Goal: Task Accomplishment & Management: Manage account settings

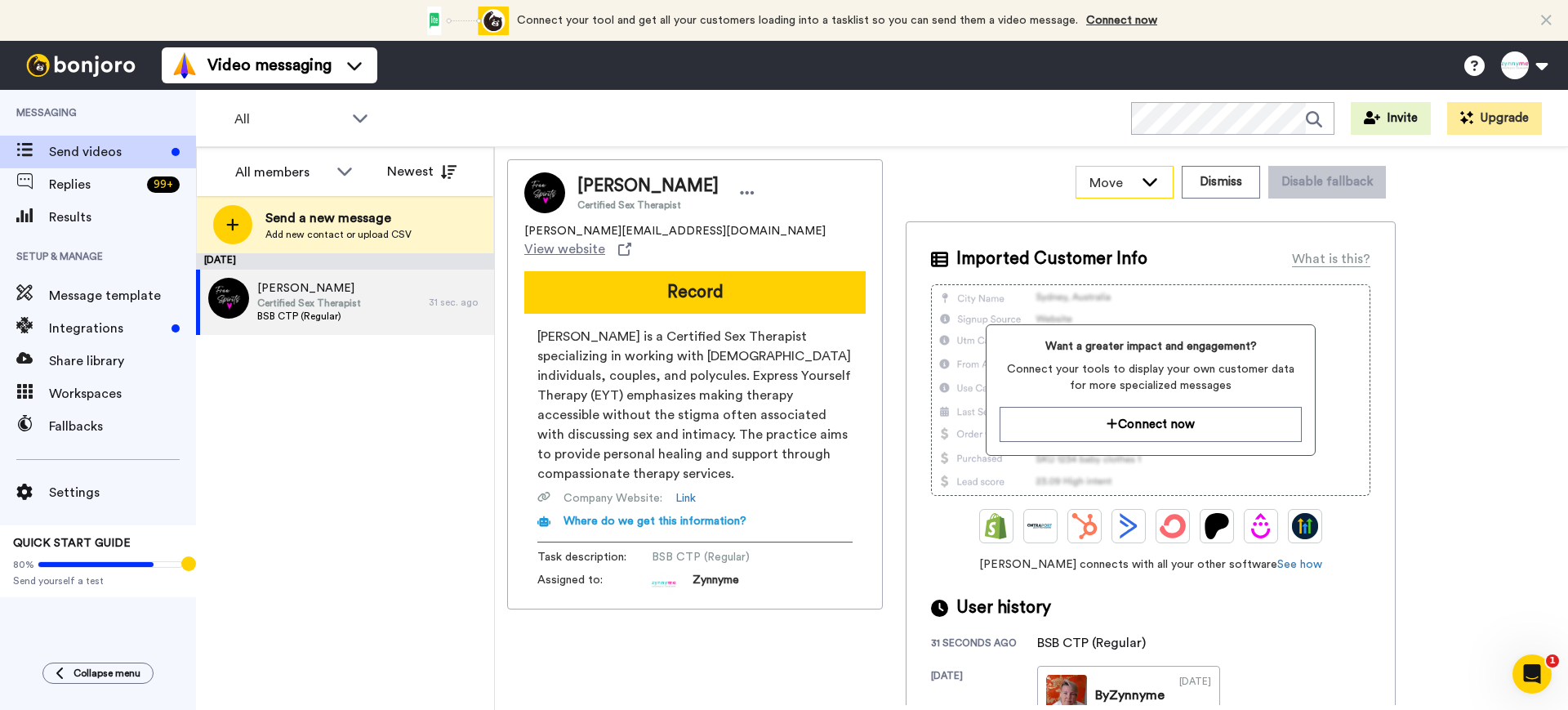
click at [1160, 179] on icon at bounding box center [1150, 180] width 19 height 16
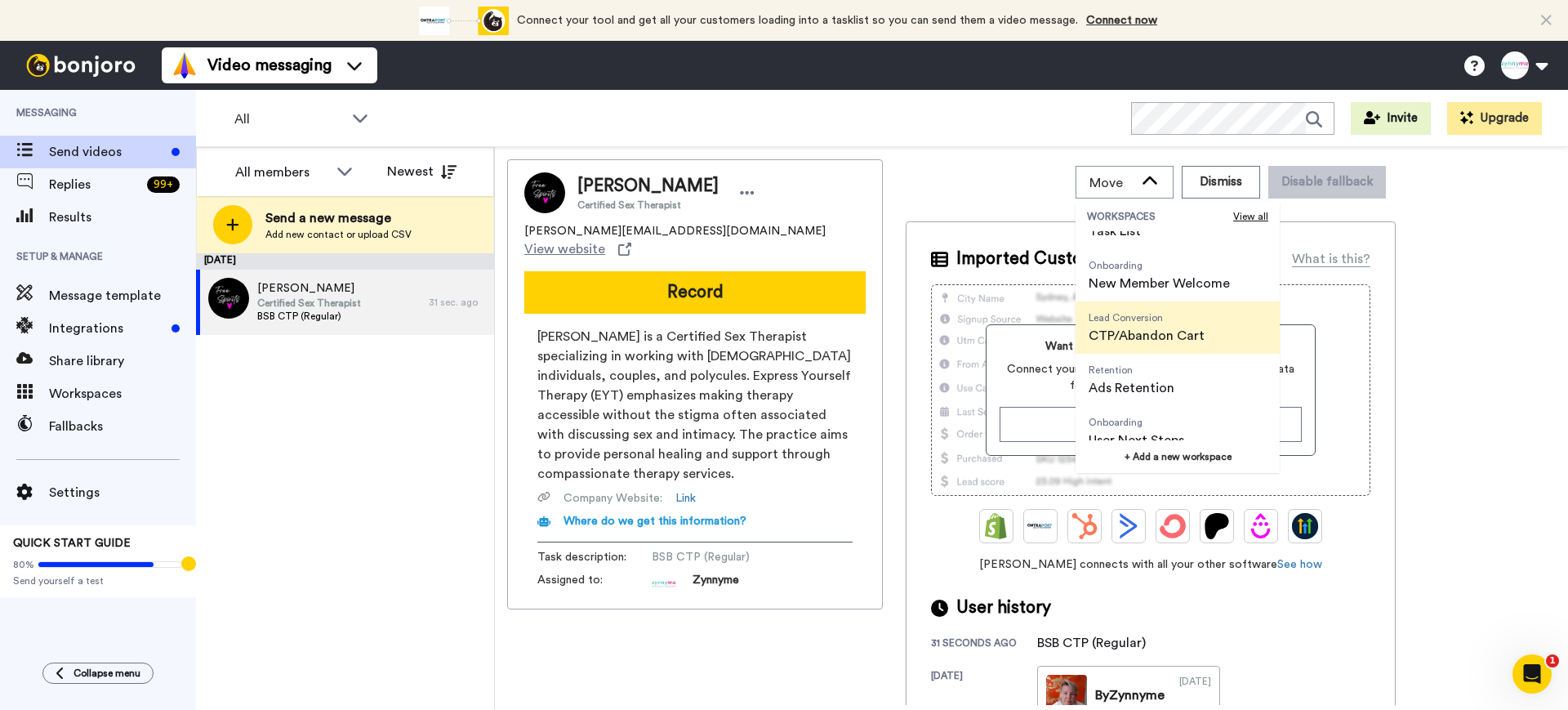
scroll to position [52, 0]
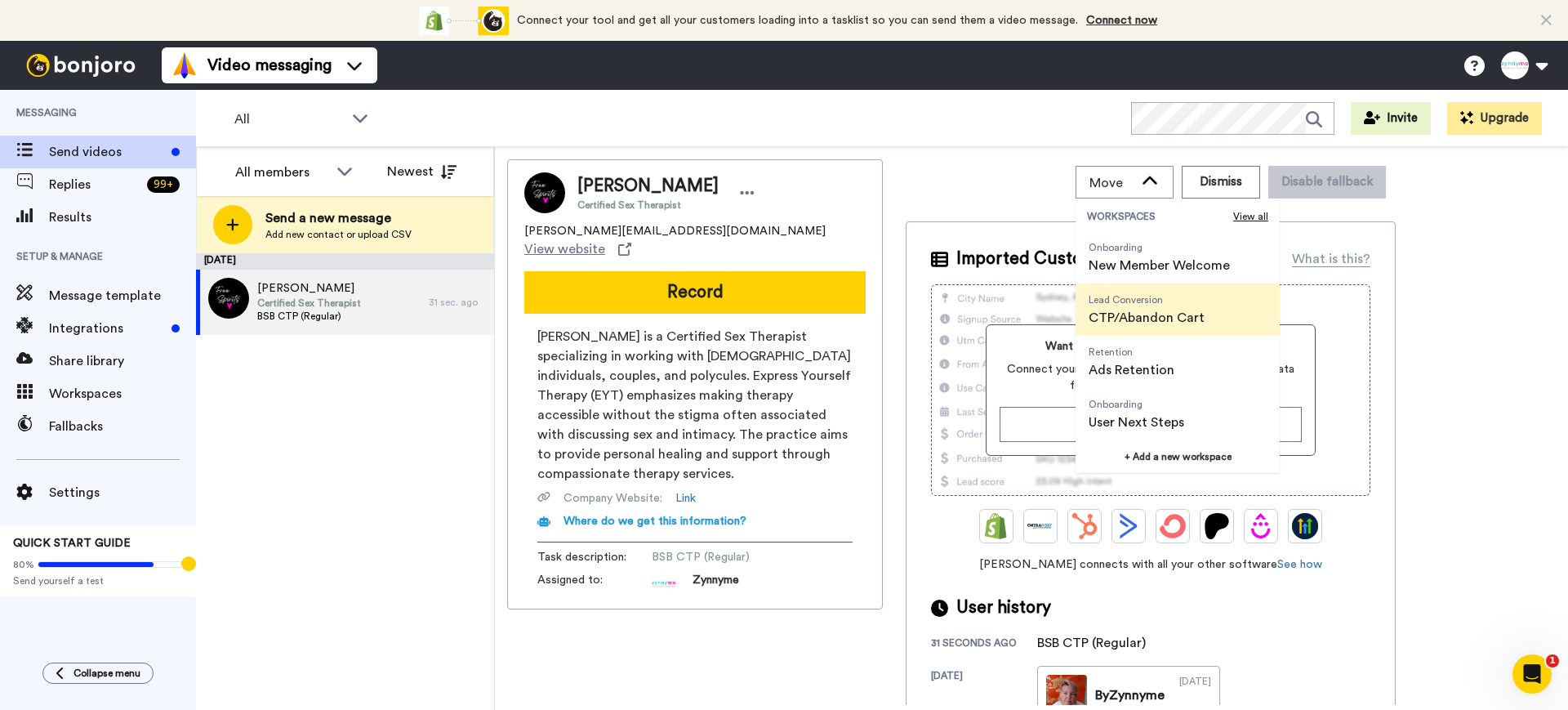
click at [1437, 371] on div "Erin Certified Sex Therapist erin@expressyourselftherapynyc.com View website Re…" at bounding box center [1032, 432] width 1049 height 546
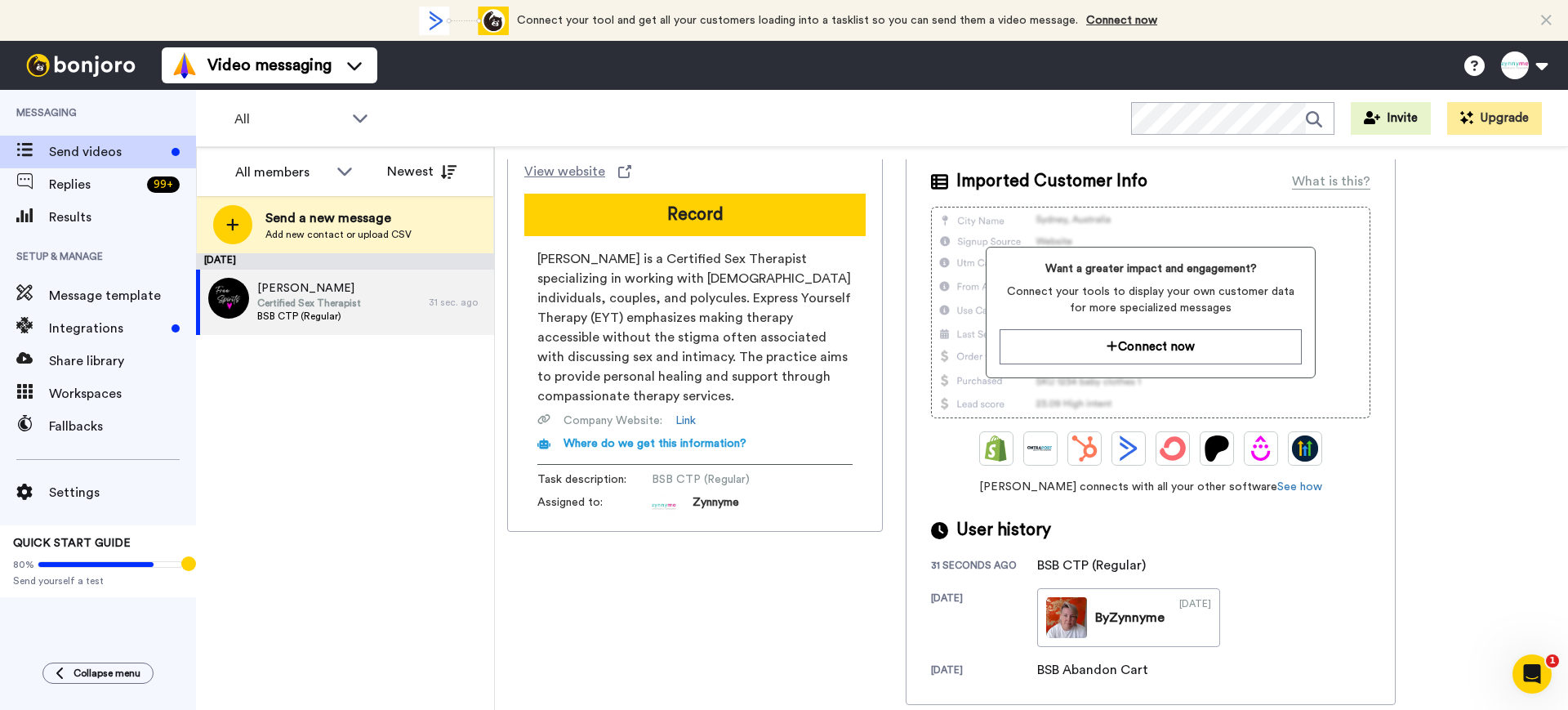
scroll to position [0, 0]
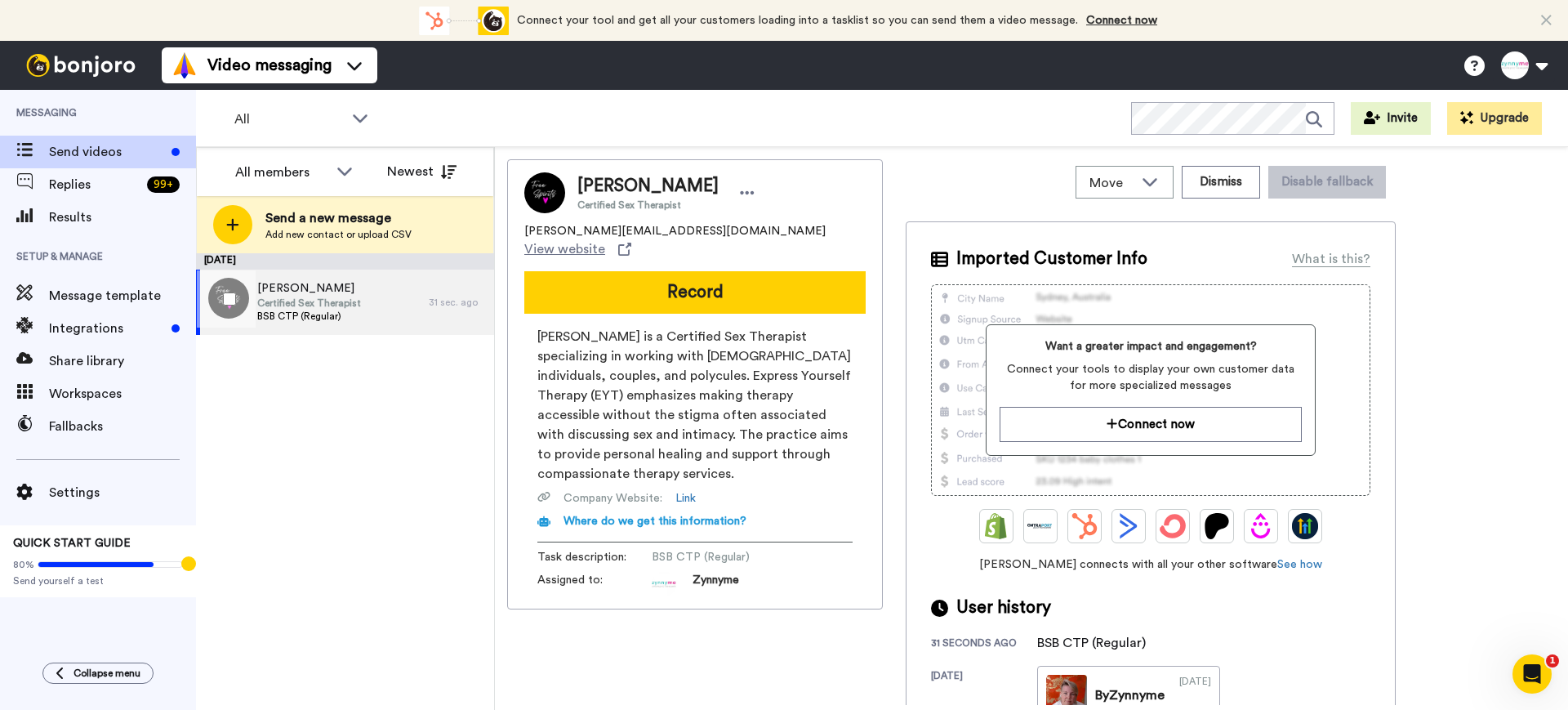
click at [372, 295] on div "Erin Certified Sex Therapist BSB CTP (Regular)" at bounding box center [312, 302] width 233 height 66
click at [99, 147] on span "Send videos" at bounding box center [107, 151] width 116 height 19
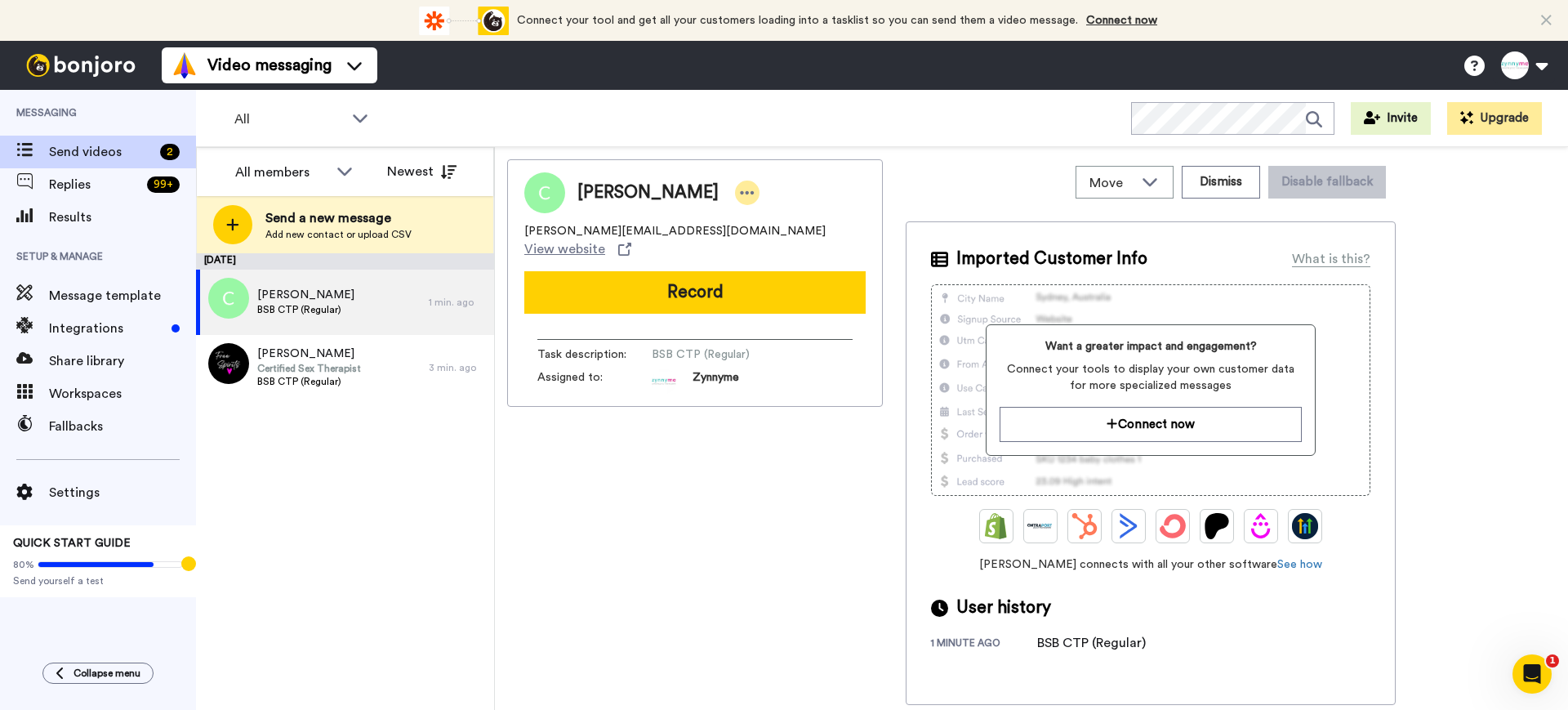
click at [740, 196] on icon at bounding box center [747, 192] width 14 height 16
click at [698, 216] on li "Edit contact" at bounding box center [711, 221] width 119 height 23
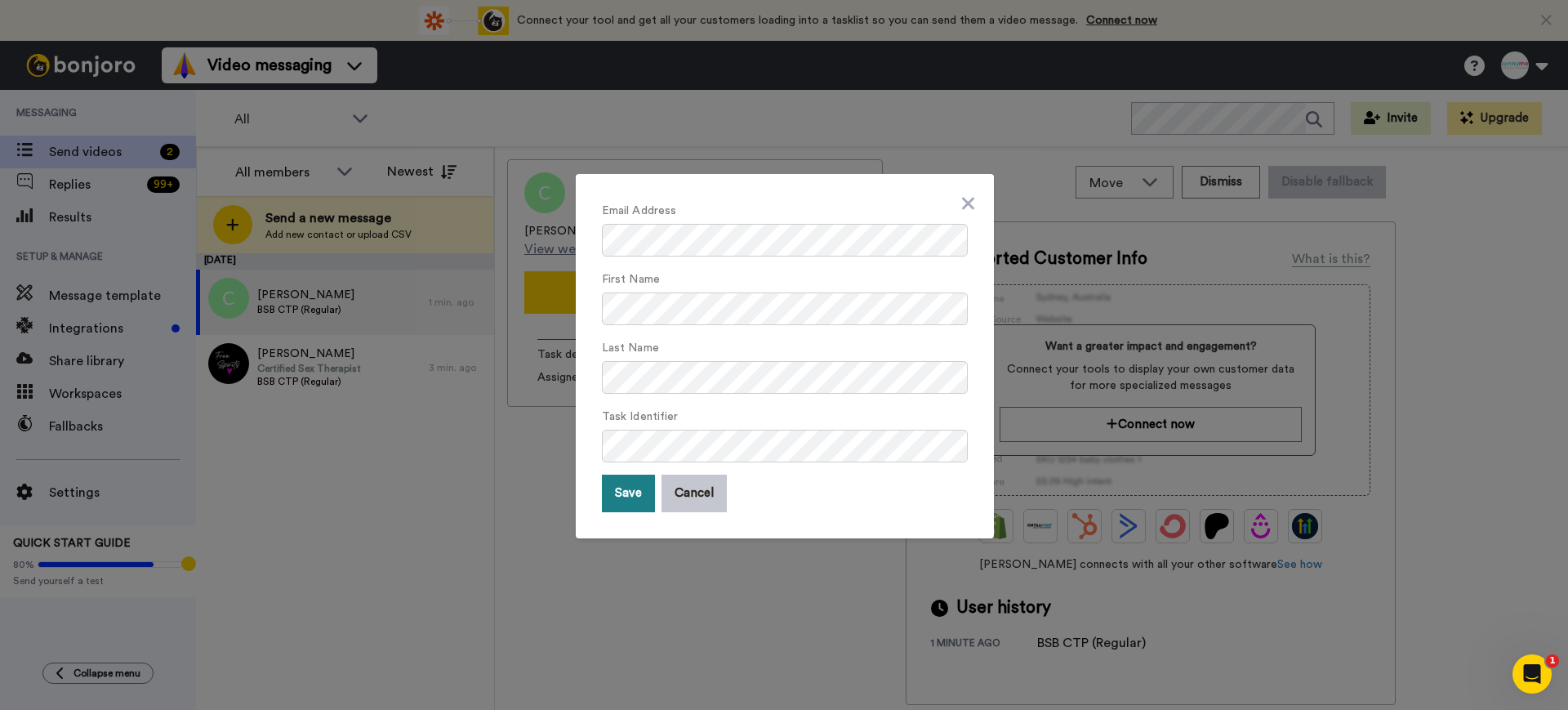
click at [624, 500] on button "Save" at bounding box center [628, 493] width 53 height 38
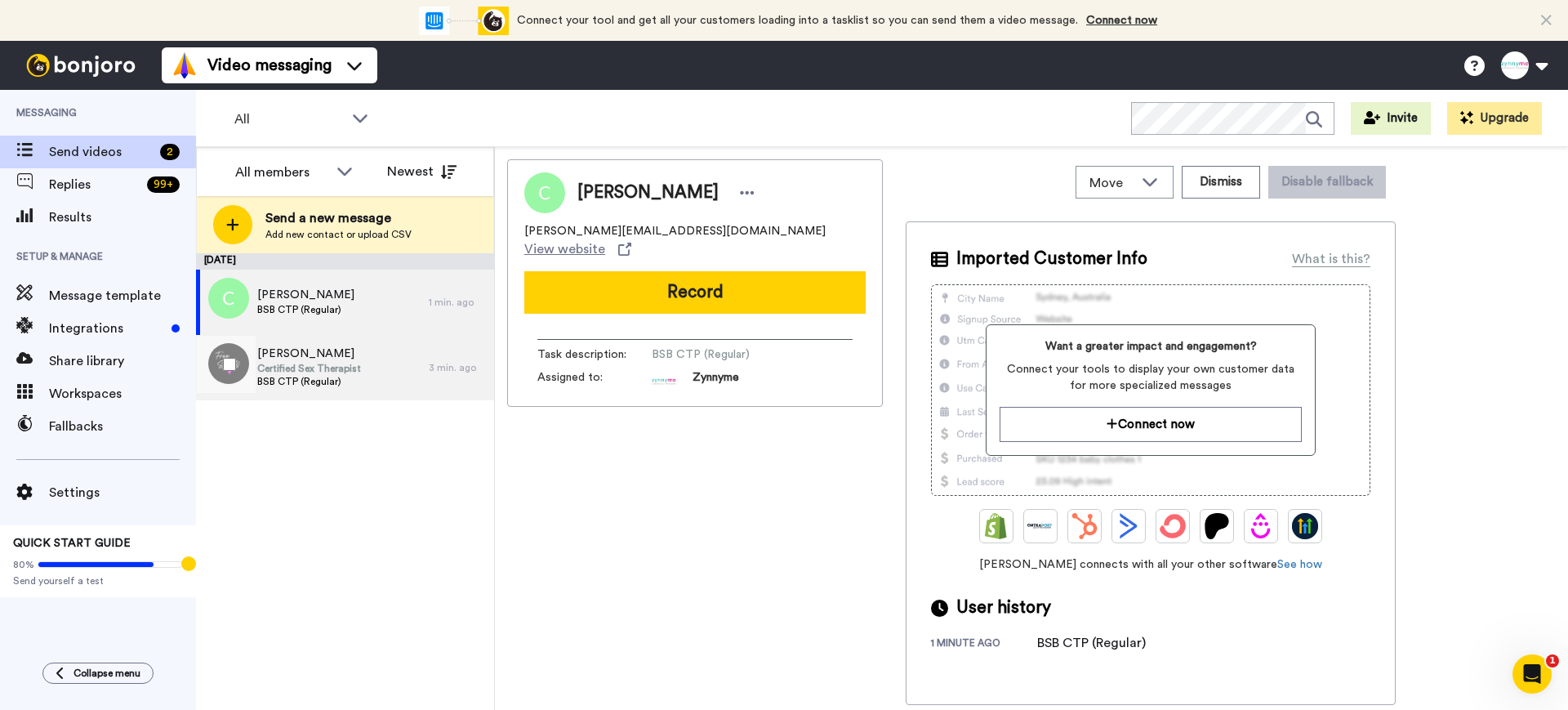
click at [417, 381] on div "Erin Certified Sex Therapist BSB CTP (Regular)" at bounding box center [312, 368] width 233 height 66
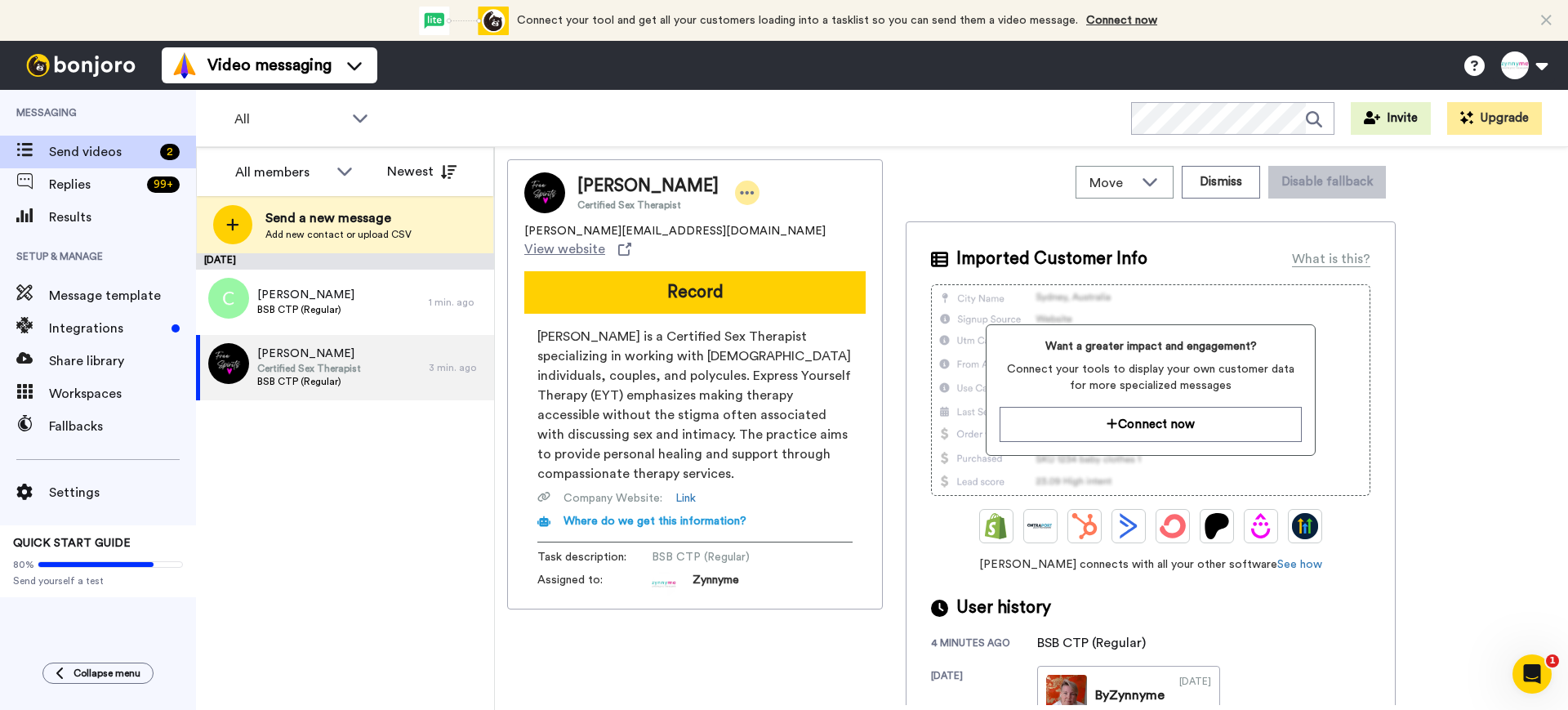
click at [735, 190] on div at bounding box center [747, 192] width 24 height 24
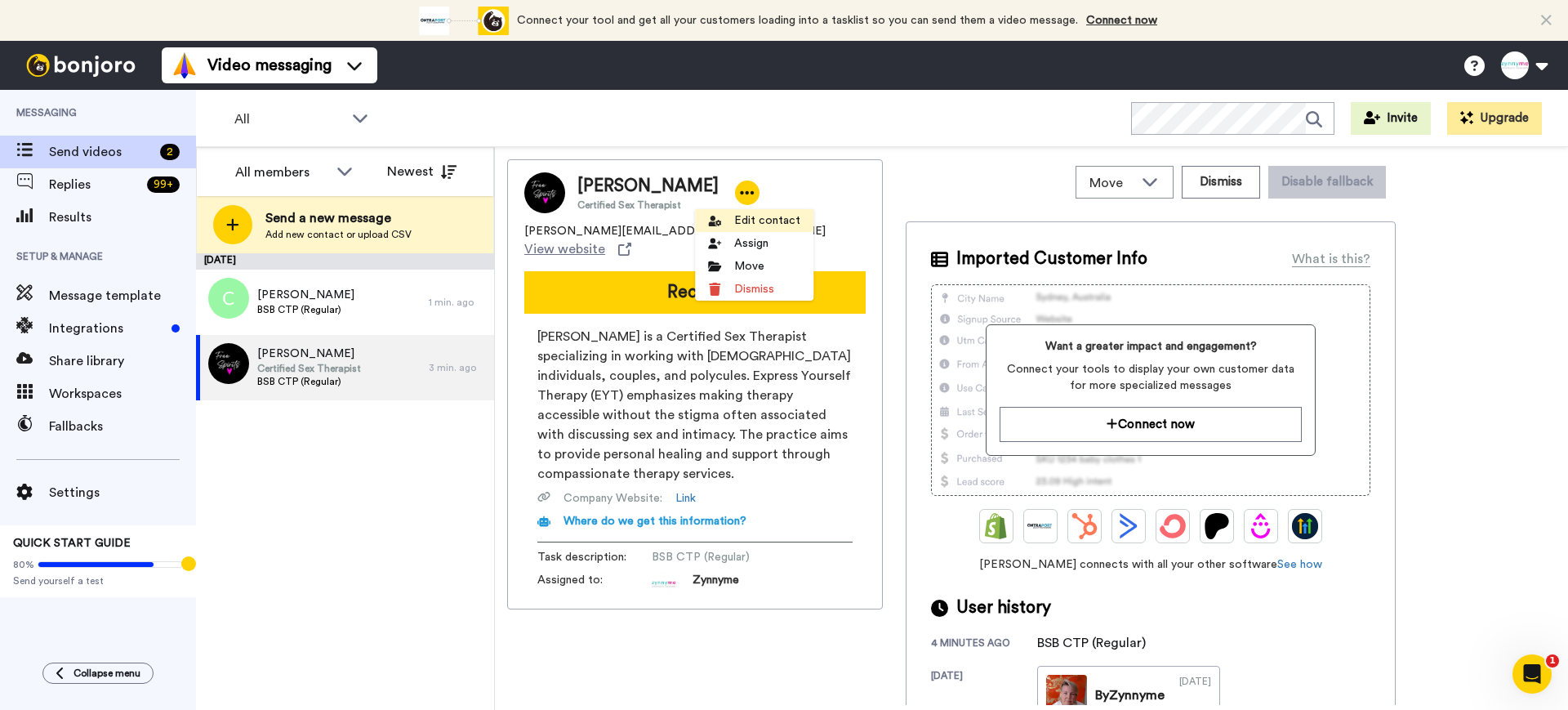
click at [738, 216] on li "Edit contact" at bounding box center [754, 221] width 119 height 23
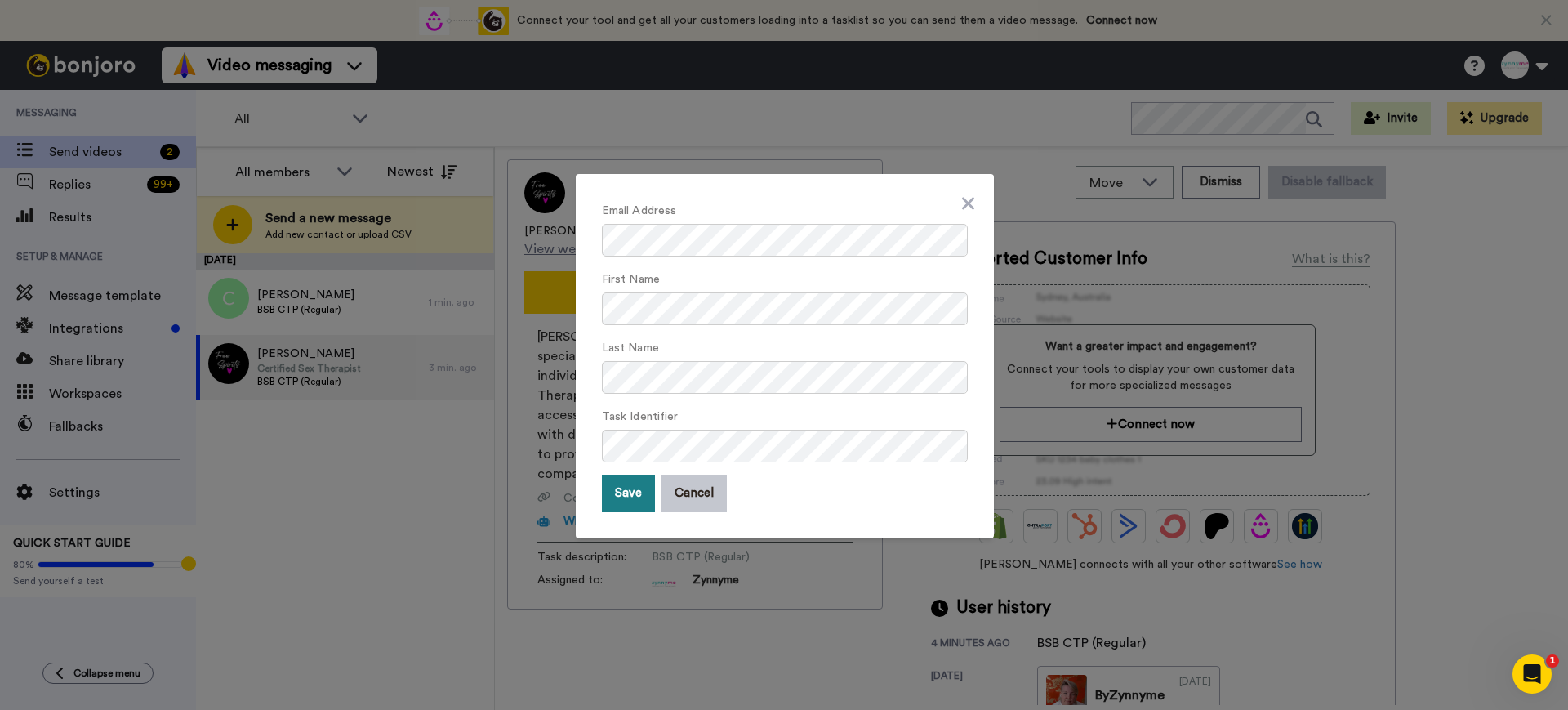
click at [624, 496] on button "Save" at bounding box center [628, 493] width 53 height 38
